Goal: Task Accomplishment & Management: Manage account settings

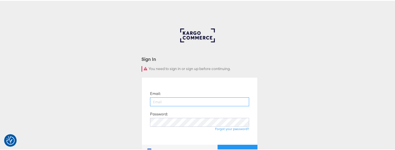
type input "owen.baldner@ayahealthcare.com"
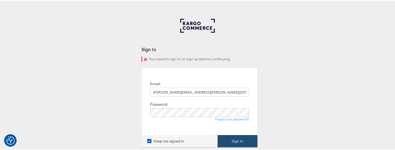
click at [246, 141] on button "Sign In" at bounding box center [237, 140] width 40 height 12
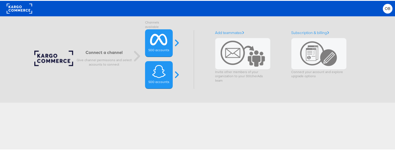
click at [52, 55] on div "Connect a channel Give channel permissions and select accounts to connect" at bounding box center [84, 59] width 101 height 18
click at [14, 9] on rect at bounding box center [19, 8] width 25 height 10
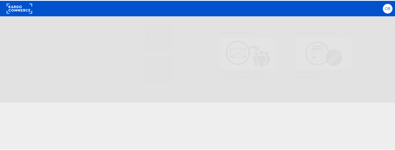
click at [385, 9] on span "OB" at bounding box center [388, 8] width 6 height 4
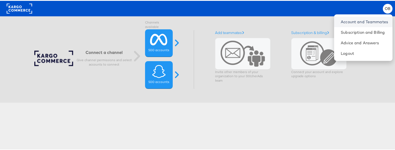
click at [367, 22] on link "Account and Teammates" at bounding box center [364, 21] width 47 height 6
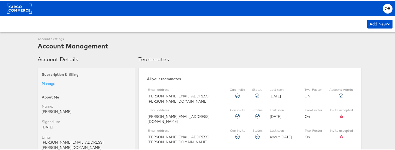
click at [28, 9] on rect at bounding box center [19, 8] width 25 height 10
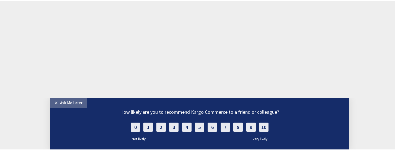
click at [51, 101] on link "✕ Ask Me Later" at bounding box center [68, 102] width 37 height 11
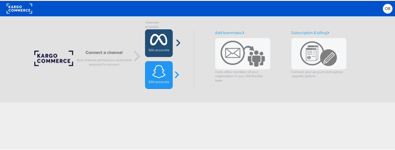
click at [159, 48] on label "500 accounts" at bounding box center [158, 49] width 21 height 4
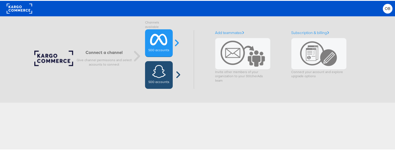
click at [152, 73] on icon at bounding box center [159, 71] width 14 height 14
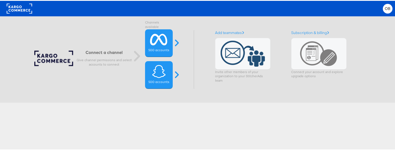
click at [257, 61] on span at bounding box center [242, 53] width 44 height 26
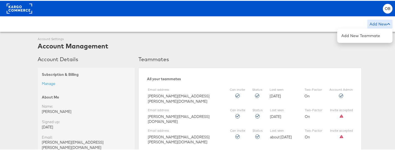
click at [372, 23] on div "Add New" at bounding box center [379, 23] width 25 height 9
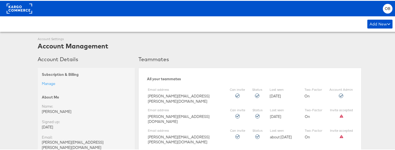
click at [389, 8] on div "OB Account and Teammates Subscription and Billing Advice and Answers Logout" at bounding box center [199, 7] width 399 height 15
click at [386, 9] on div "OB" at bounding box center [388, 8] width 10 height 10
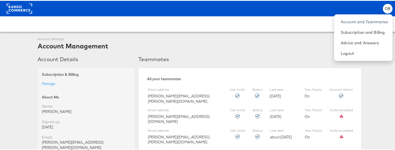
click at [248, 37] on div "Account Settings Account Management" at bounding box center [200, 43] width 324 height 14
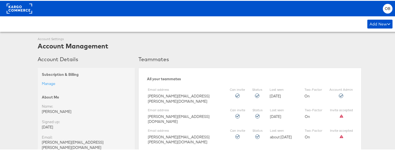
click at [27, 12] on rect at bounding box center [19, 8] width 25 height 10
